Goal: Information Seeking & Learning: Find specific fact

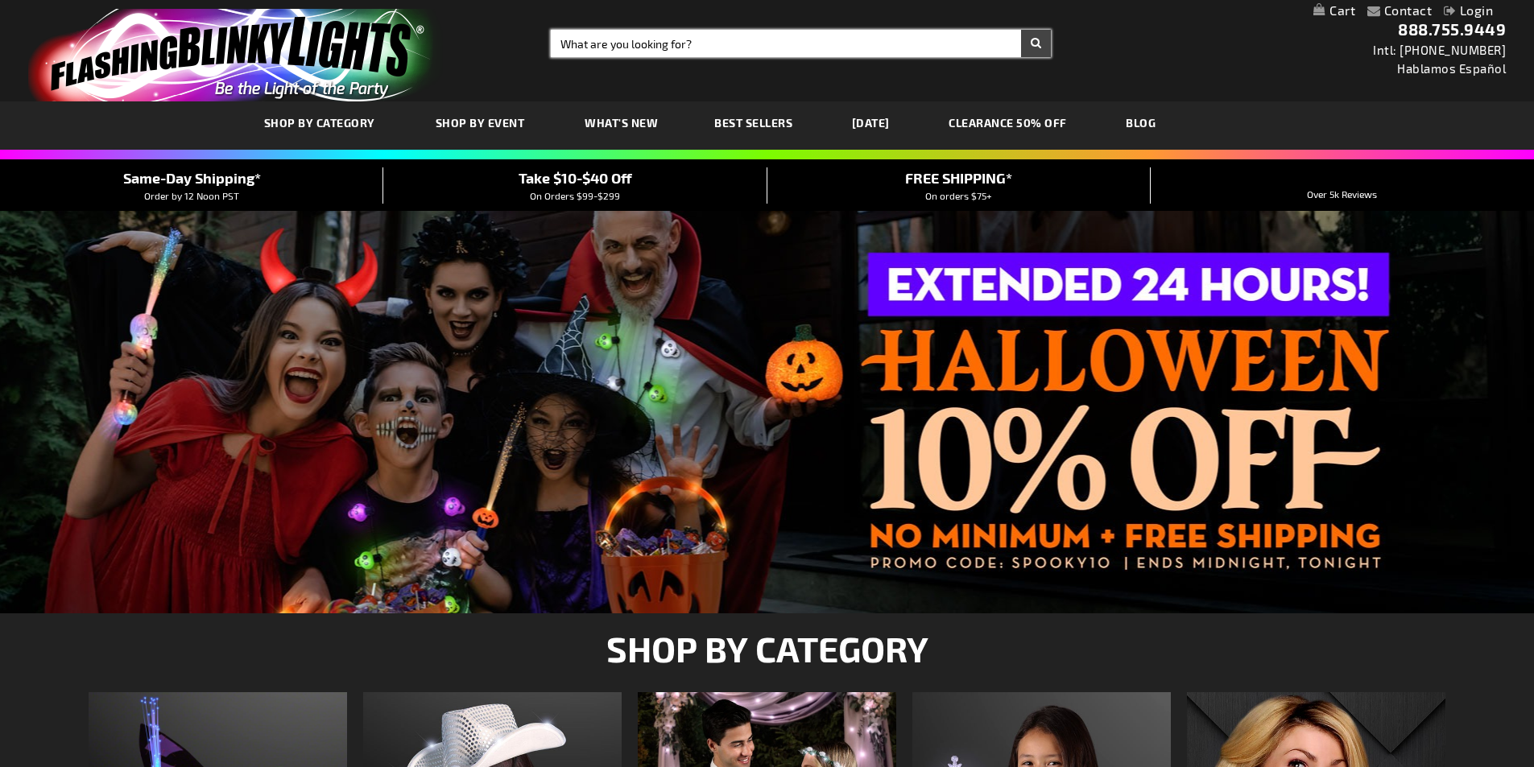
click at [643, 44] on input "Search" at bounding box center [801, 43] width 500 height 27
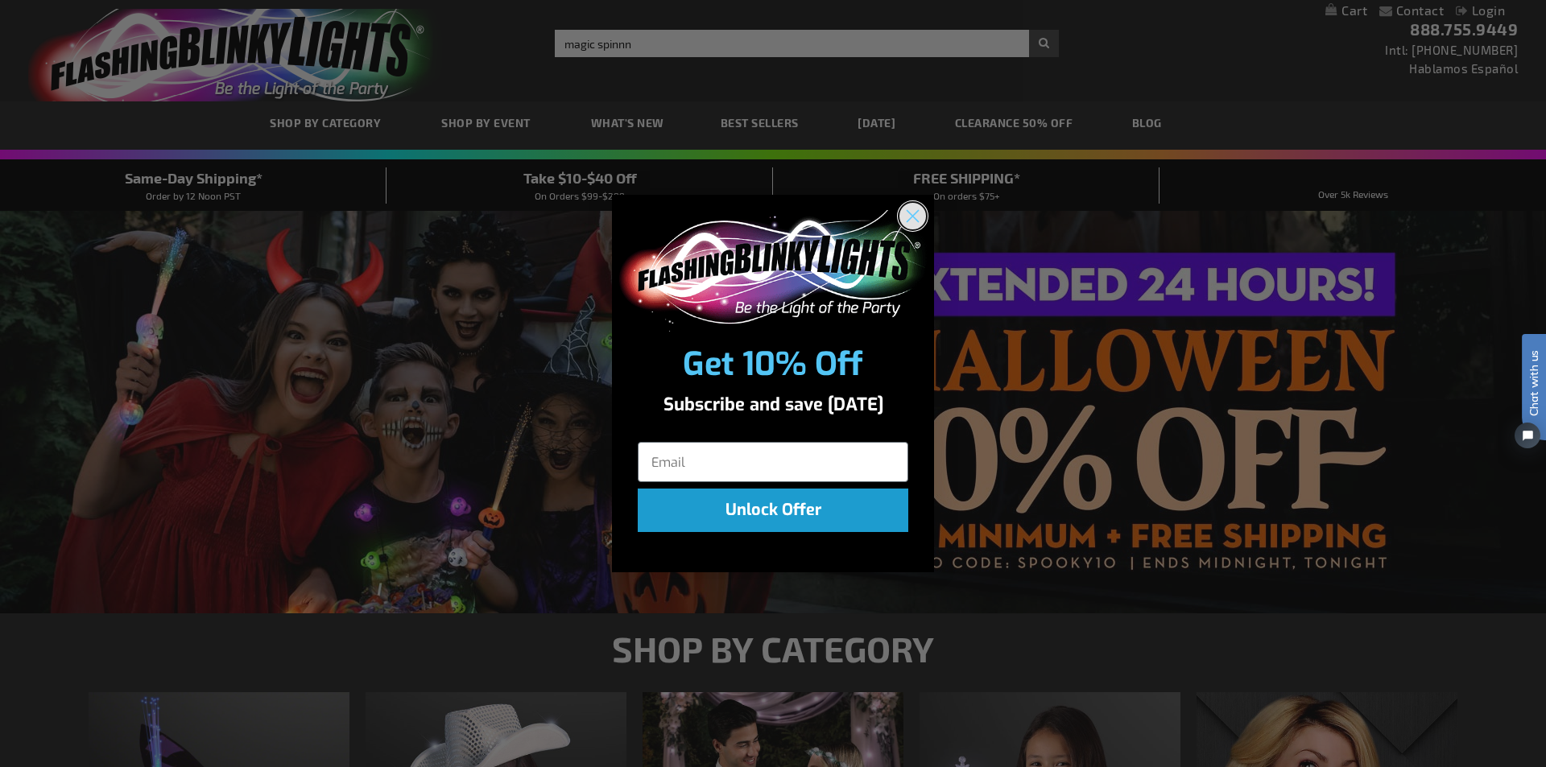
click at [915, 214] on icon "Close dialog" at bounding box center [912, 216] width 11 height 11
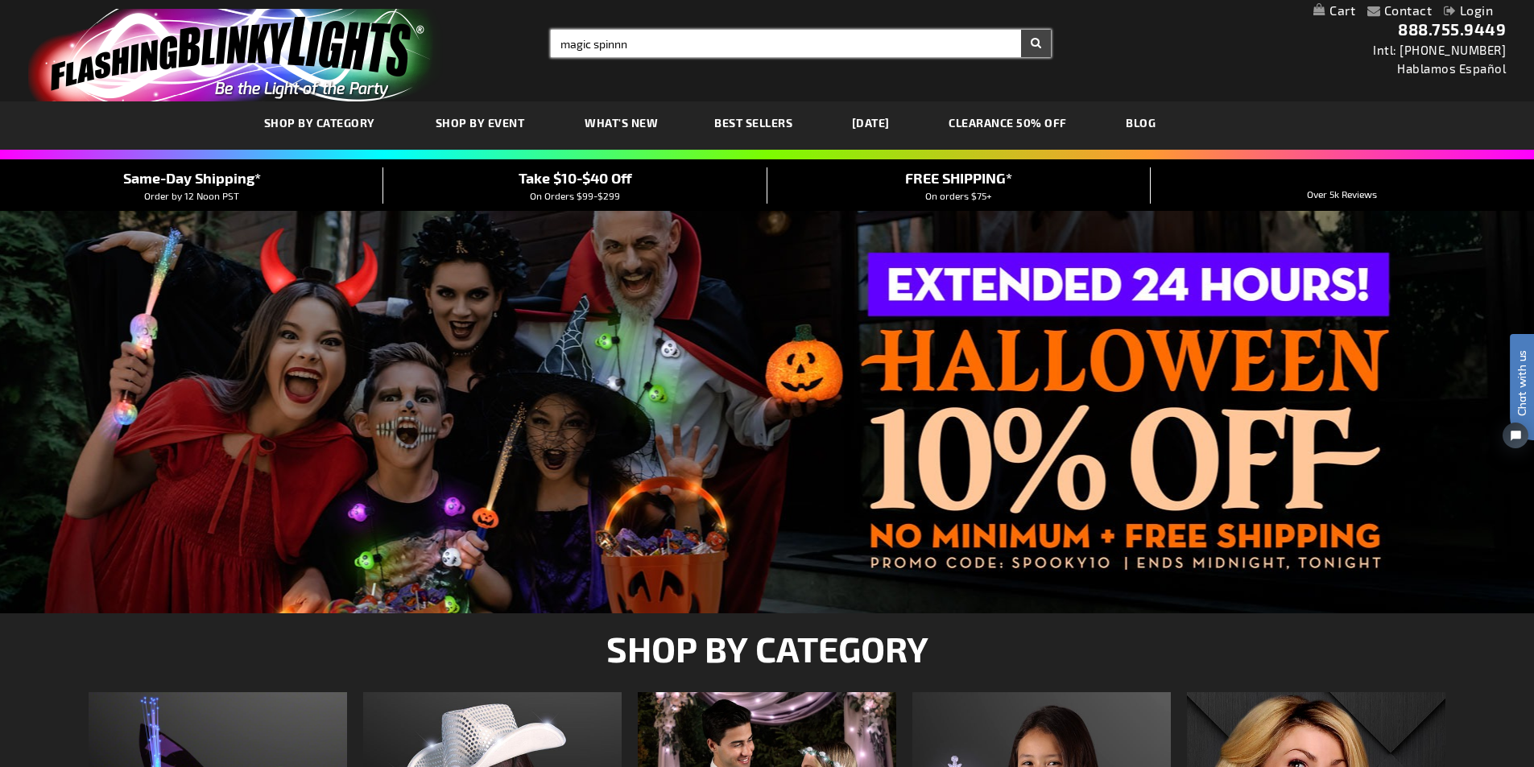
click at [667, 47] on input "magic spinnn" at bounding box center [801, 43] width 500 height 27
type input "magic spinning stars"
click at [1021, 30] on button "Search" at bounding box center [1036, 43] width 30 height 27
